Goal: Navigation & Orientation: Find specific page/section

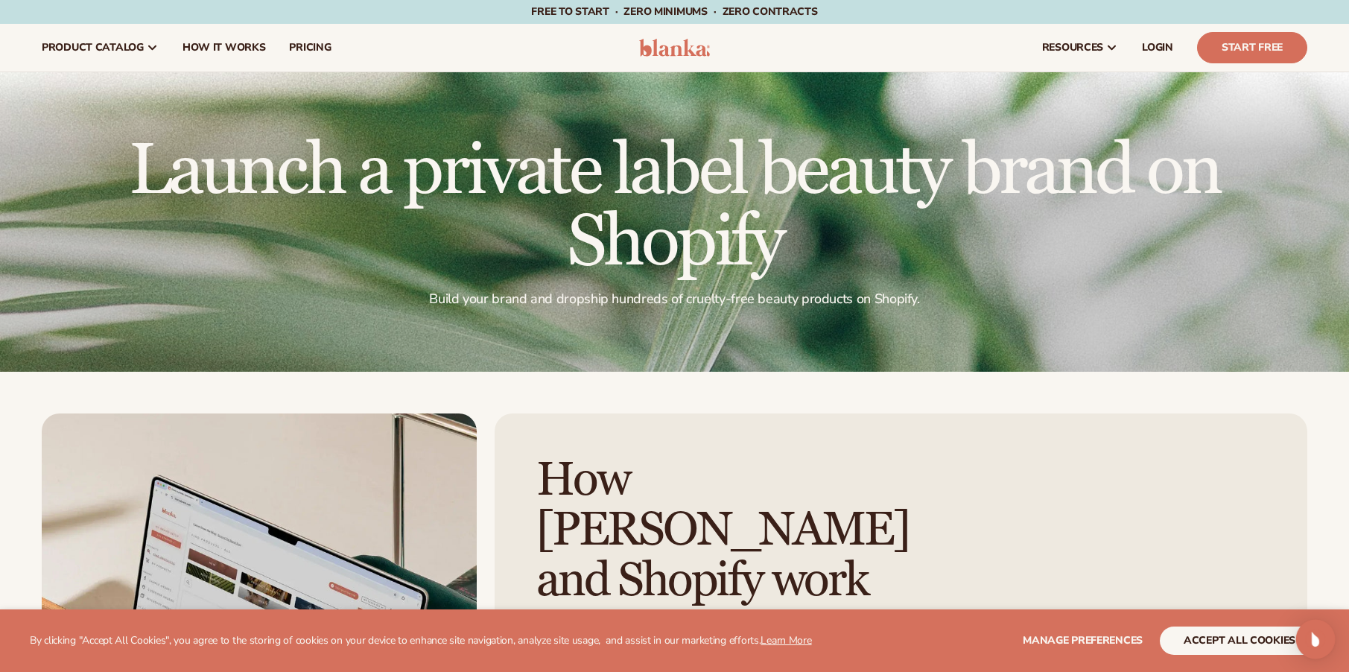
click at [1309, 636] on img "Open Intercom Messenger" at bounding box center [1315, 639] width 19 height 19
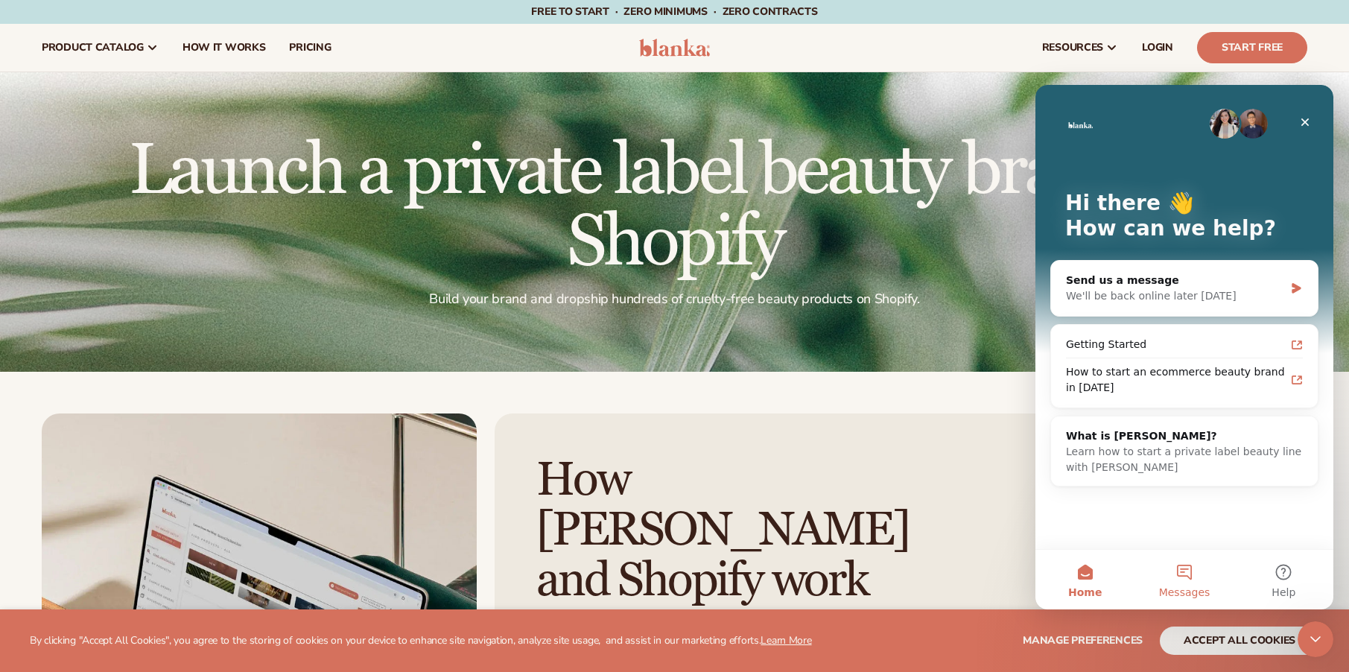
click at [1193, 588] on span "Messages" at bounding box center [1184, 592] width 51 height 10
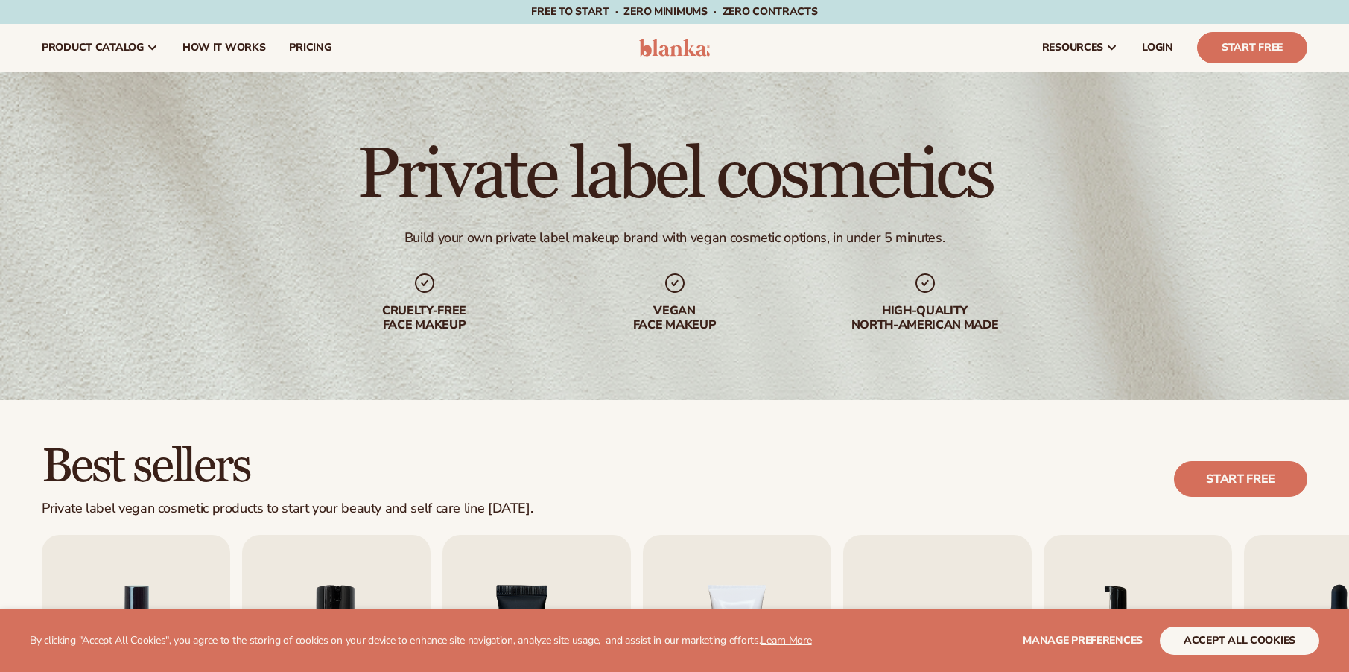
scroll to position [504, 0]
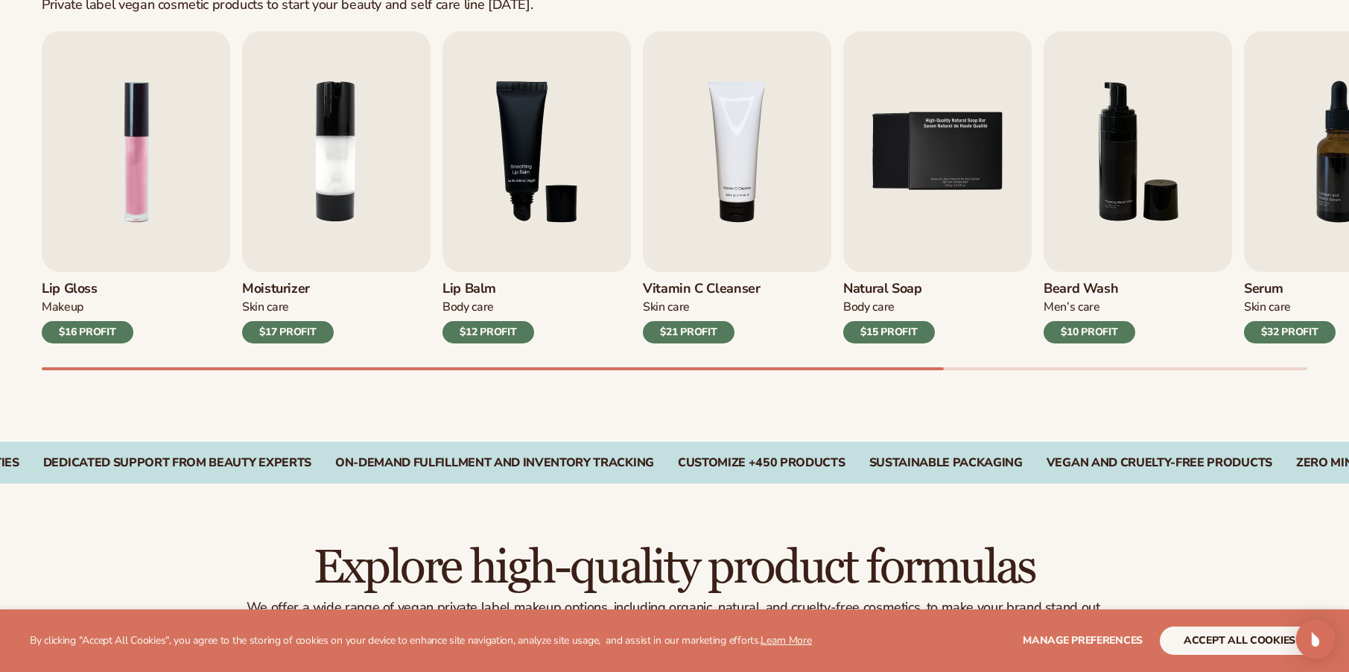
click at [1303, 637] on div "Open Intercom Messenger" at bounding box center [1315, 639] width 39 height 39
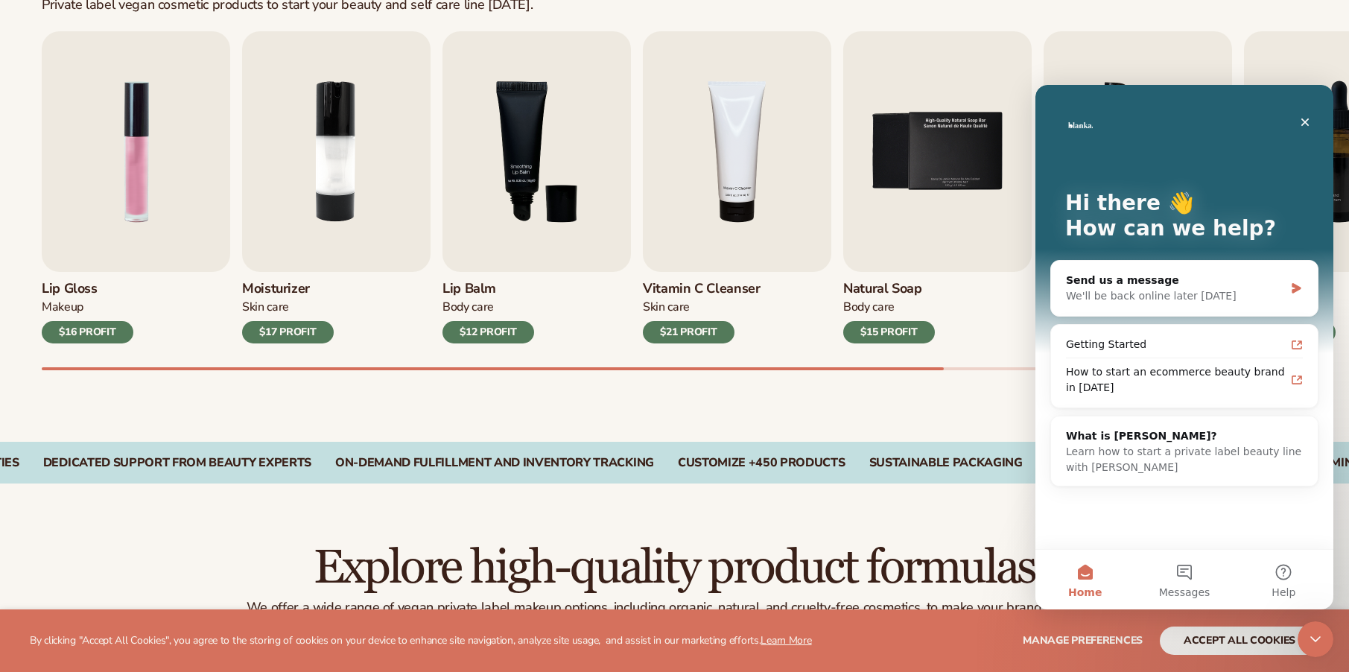
scroll to position [0, 0]
